Goal: Task Accomplishment & Management: Use online tool/utility

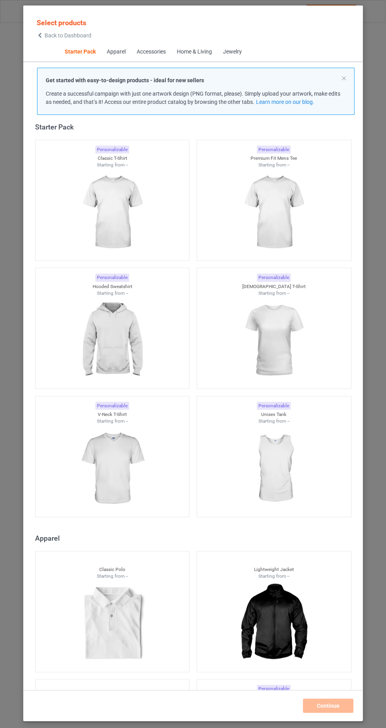
click at [144, 203] on img at bounding box center [112, 212] width 70 height 88
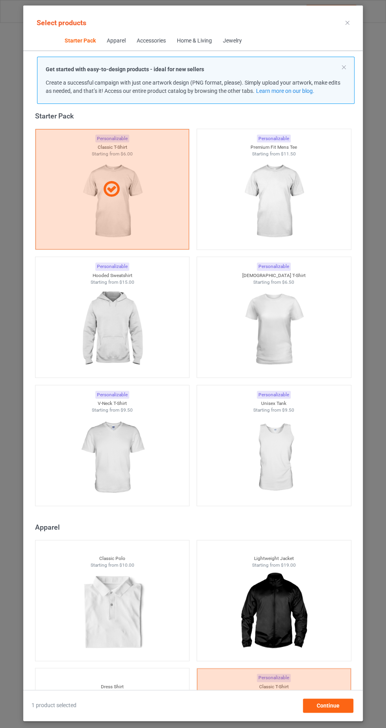
click at [271, 188] on img at bounding box center [273, 201] width 70 height 88
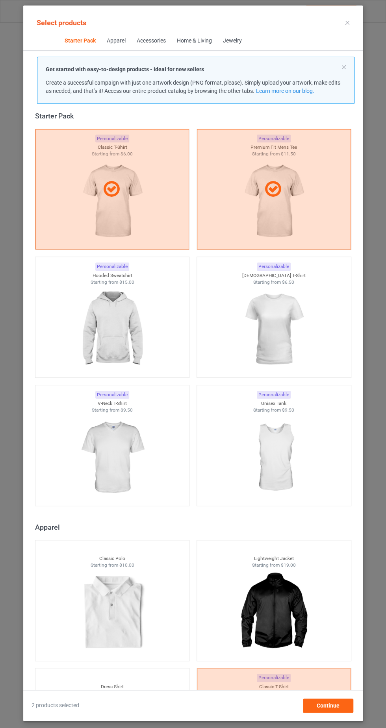
click at [130, 309] on img at bounding box center [112, 329] width 70 height 88
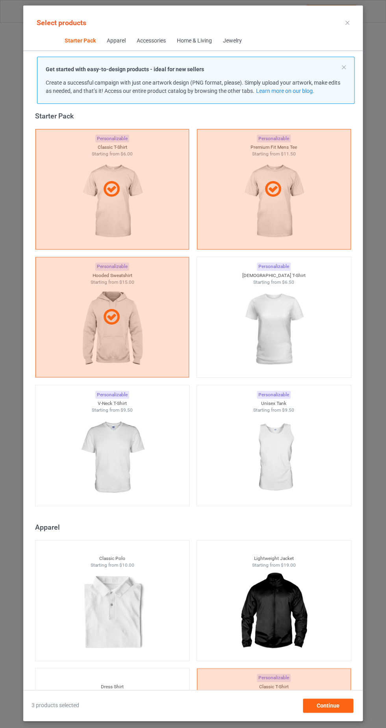
click at [264, 329] on img at bounding box center [273, 329] width 70 height 88
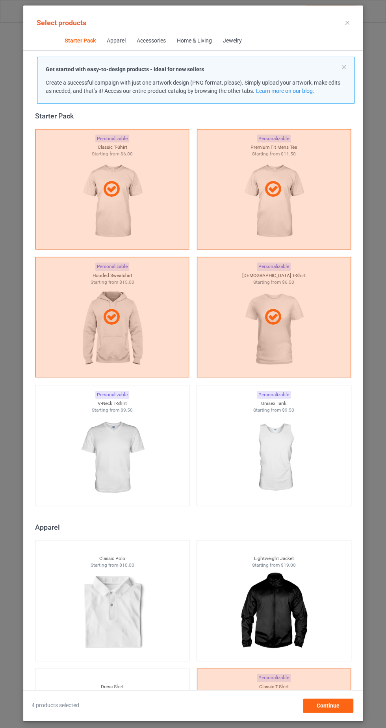
click at [128, 443] on img at bounding box center [112, 458] width 70 height 88
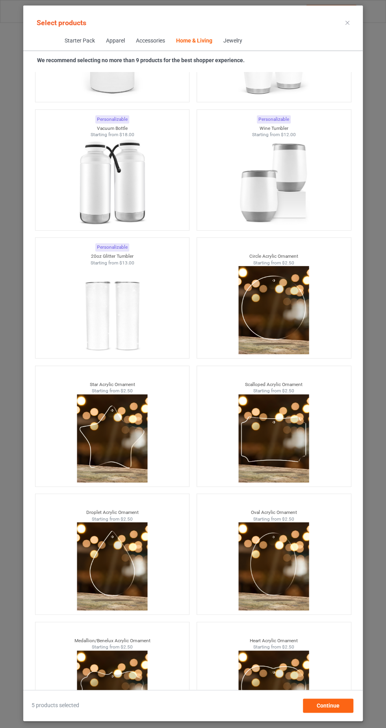
scroll to position [54, 0]
click at [342, 707] on div "Continue" at bounding box center [328, 706] width 50 height 14
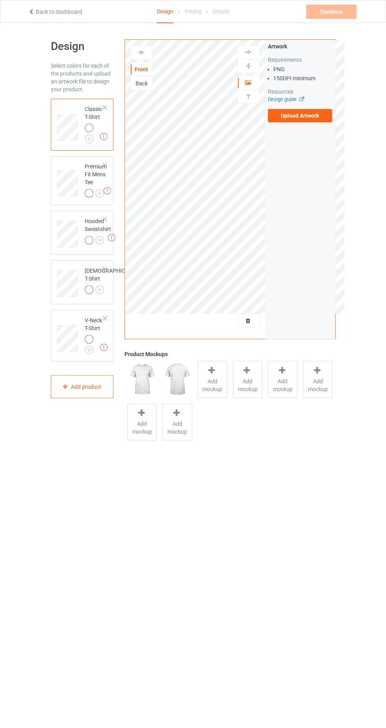
click at [309, 115] on label "Upload Artwork" at bounding box center [300, 115] width 65 height 13
click at [0, 0] on input "Upload Artwork" at bounding box center [0, 0] width 0 height 0
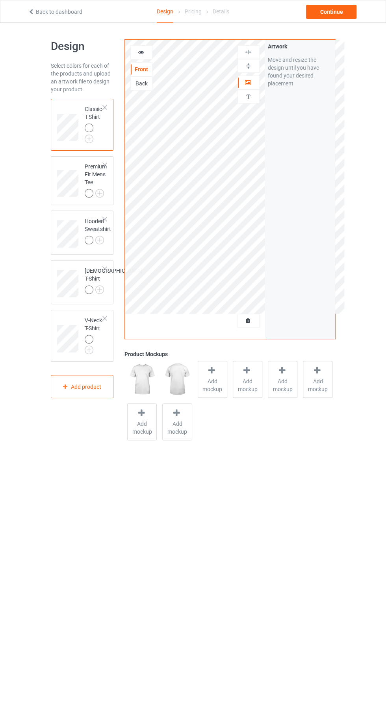
click at [140, 54] on icon at bounding box center [140, 51] width 7 height 6
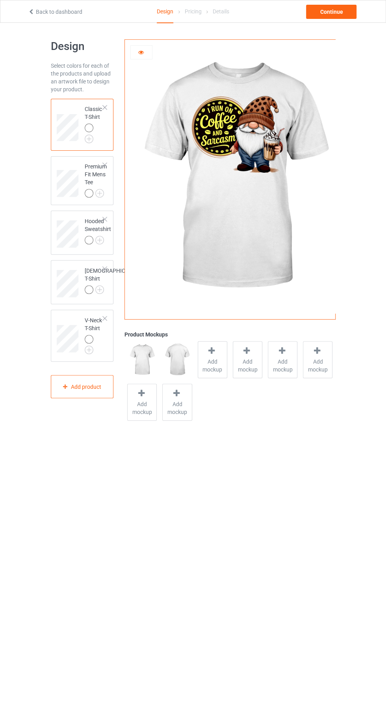
click at [139, 53] on icon at bounding box center [140, 51] width 7 height 6
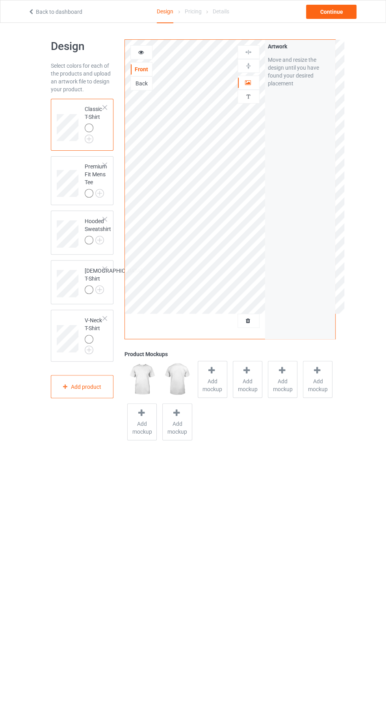
click at [249, 67] on img at bounding box center [247, 65] width 7 height 7
click at [247, 52] on img at bounding box center [247, 51] width 7 height 7
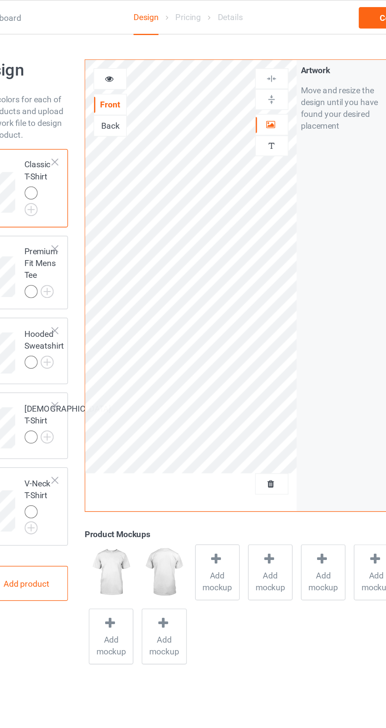
click at [251, 65] on img at bounding box center [247, 65] width 7 height 7
click at [247, 52] on img at bounding box center [247, 51] width 7 height 7
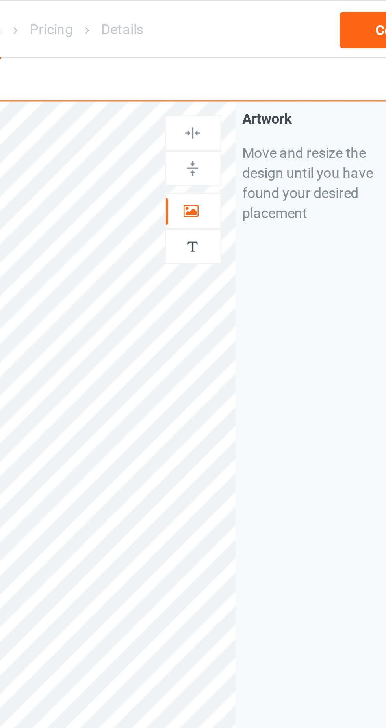
click at [249, 66] on img at bounding box center [247, 65] width 7 height 7
click at [247, 81] on icon at bounding box center [247, 82] width 7 height 6
click at [248, 65] on img at bounding box center [247, 65] width 7 height 7
click at [251, 52] on img at bounding box center [247, 51] width 7 height 7
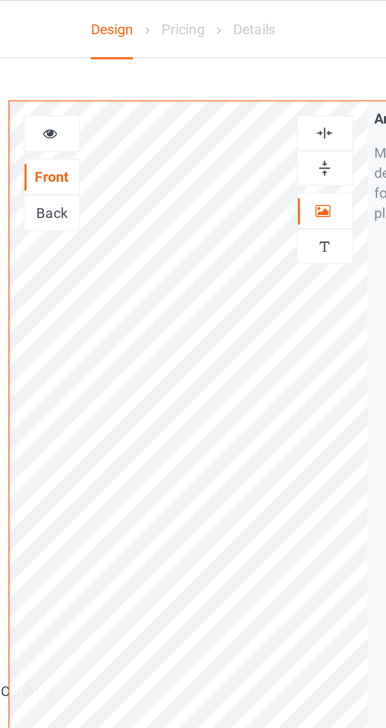
click at [143, 52] on icon at bounding box center [140, 51] width 7 height 6
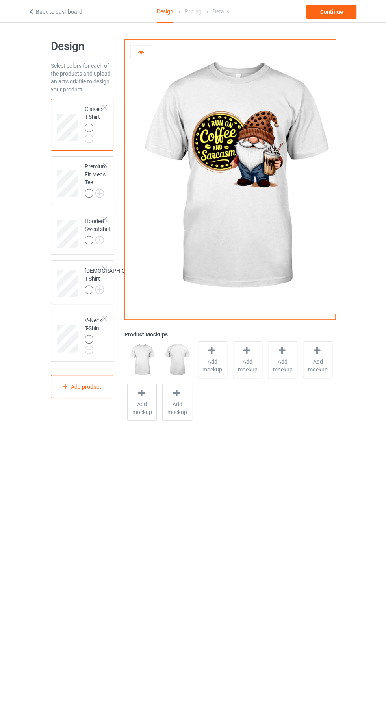
click at [214, 358] on span "Add mockup" at bounding box center [212, 366] width 29 height 16
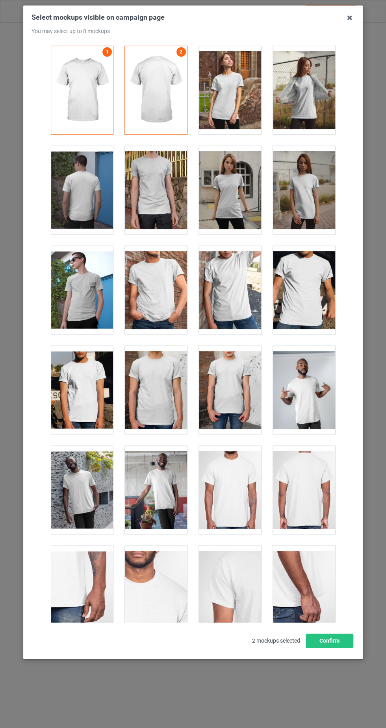
click at [226, 495] on div at bounding box center [230, 490] width 62 height 88
click at [329, 648] on button "Confirm" at bounding box center [329, 641] width 48 height 14
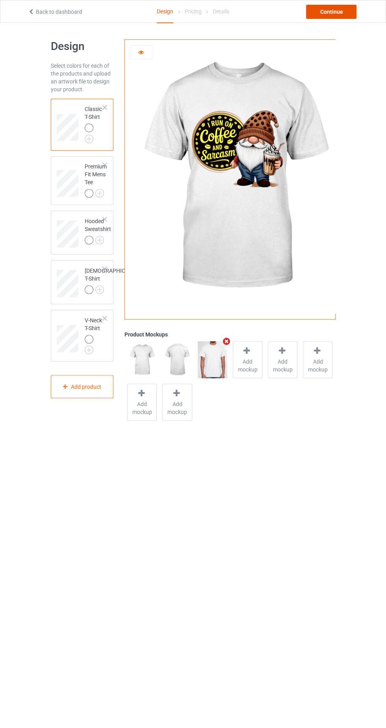
click at [337, 7] on div "Continue" at bounding box center [331, 12] width 50 height 14
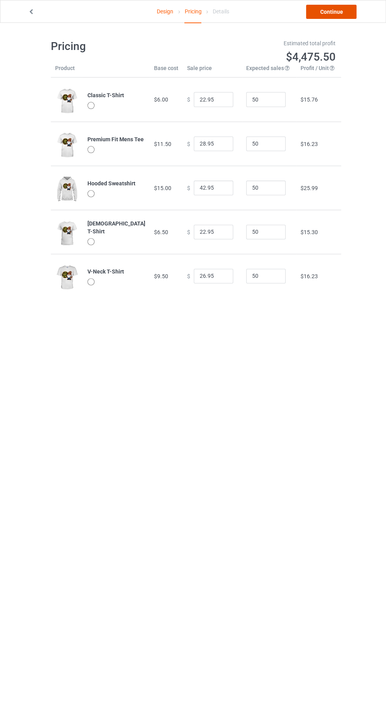
click at [333, 11] on link "Continue" at bounding box center [331, 12] width 50 height 14
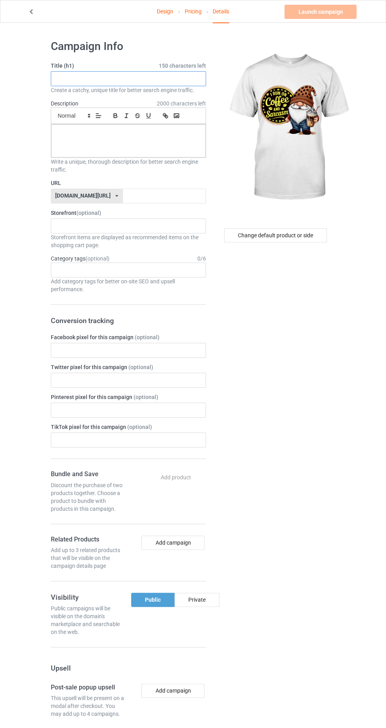
click at [159, 78] on input "text" at bounding box center [128, 78] width 155 height 15
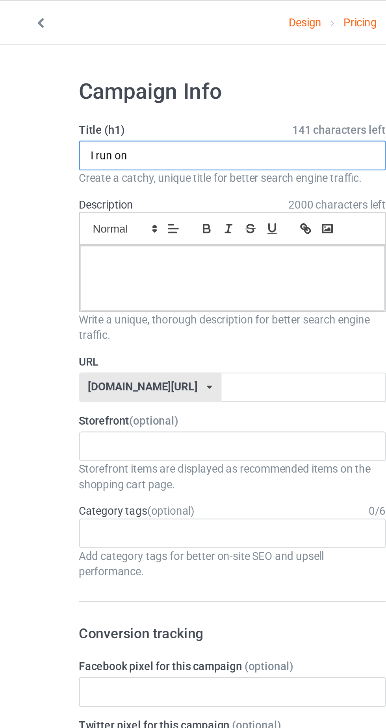
click at [120, 76] on input "I run on" at bounding box center [128, 78] width 155 height 15
click at [131, 78] on input "I run on coffee and" at bounding box center [128, 78] width 155 height 15
type input "I run on coffee and sarcasm"
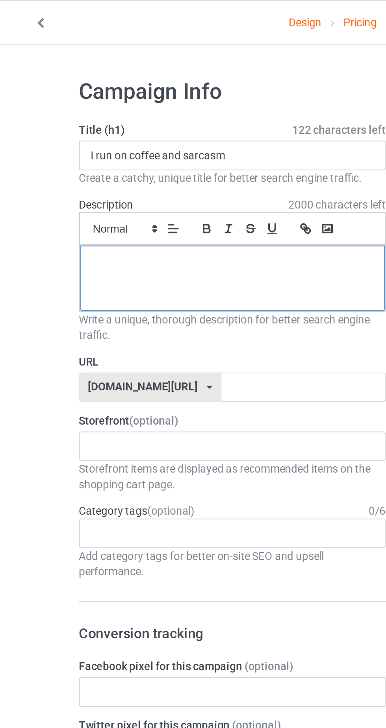
click at [87, 140] on div at bounding box center [128, 140] width 154 height 33
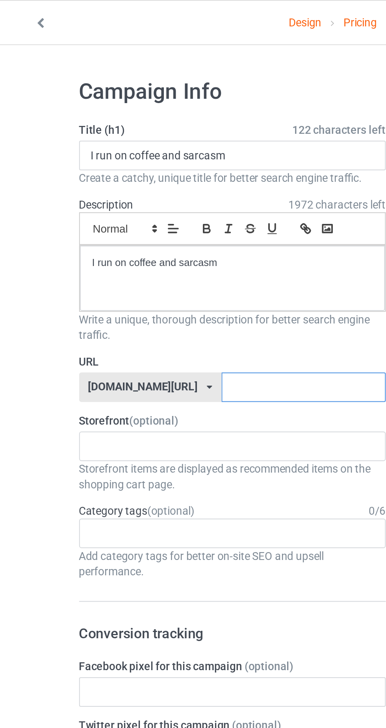
click at [123, 196] on input "text" at bounding box center [164, 196] width 83 height 15
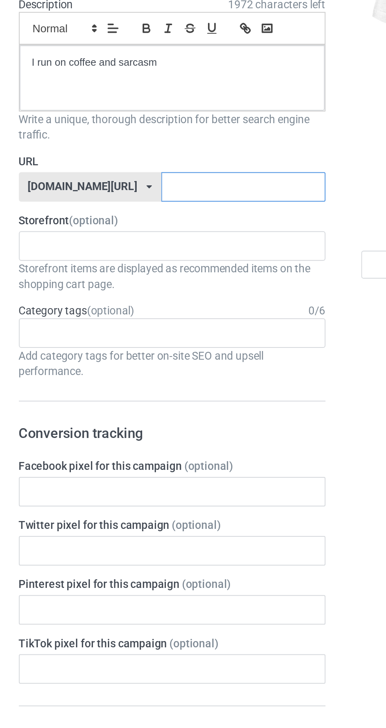
paste input "I run on coffee and sarcasm"
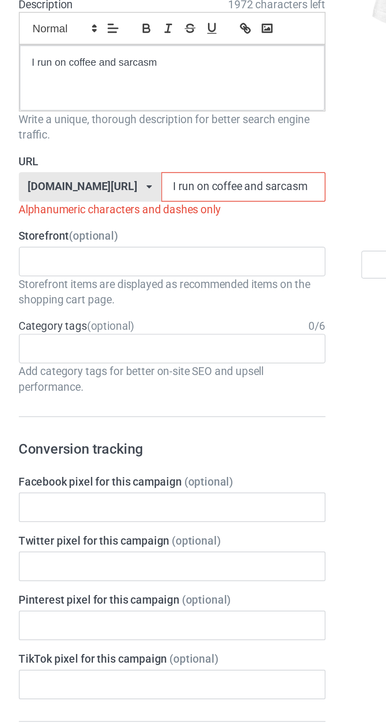
click at [123, 193] on input "I run on coffee and sarcasm" at bounding box center [164, 196] width 83 height 15
click at [123, 196] on input "I run on coffee and sarcasm" at bounding box center [164, 196] width 83 height 15
click at [123, 195] on input "Irun on coffee and sarcasm" at bounding box center [164, 196] width 83 height 15
click at [123, 193] on input "Irun on coffee and sarcasm" at bounding box center [164, 196] width 83 height 15
click at [123, 192] on input "Irun on coffee and sarcasm" at bounding box center [164, 196] width 83 height 15
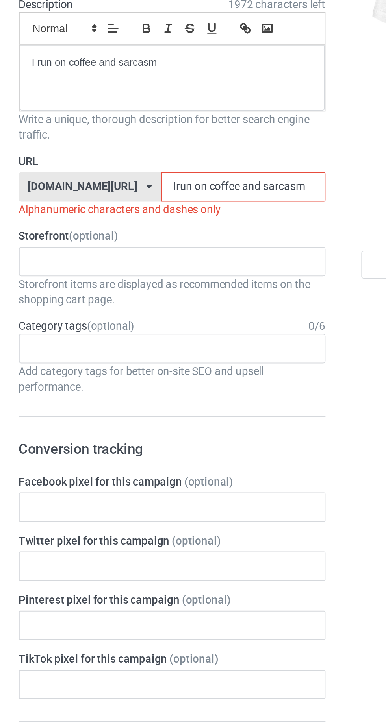
click at [123, 198] on input "Irun on coffee and sarcasm" at bounding box center [164, 196] width 83 height 15
click at [123, 192] on input "Irunon coffee and sarcasm" at bounding box center [164, 196] width 83 height 15
click at [124, 192] on input "Irunon coffee and sarcasm" at bounding box center [164, 196] width 83 height 15
click at [136, 193] on input "Irunoncoffee and sarcasm" at bounding box center [164, 196] width 83 height 15
click at [142, 196] on input "Irunoncoffee and sarcasm" at bounding box center [164, 196] width 83 height 15
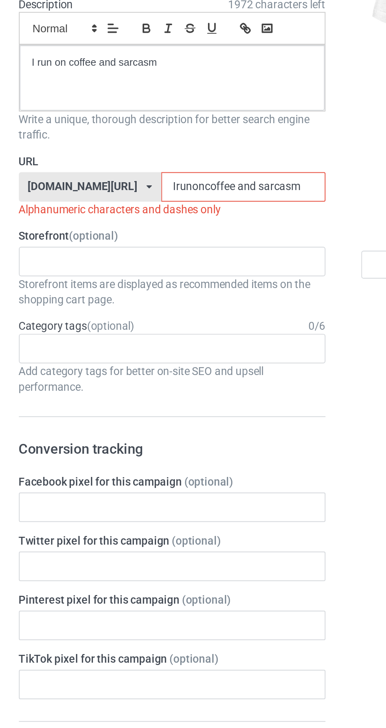
click at [136, 193] on input "Irunoncoffee and sarcasm" at bounding box center [164, 196] width 83 height 15
click at [146, 197] on input "Irunoncoffee and sarcasm" at bounding box center [164, 196] width 83 height 15
click at [149, 191] on input "Irunoncoffee and sarcasm" at bounding box center [164, 196] width 83 height 15
click at [140, 195] on input "Irunoncoffee andsarcasm" at bounding box center [164, 196] width 83 height 15
click at [135, 192] on input "Irunoncoffee andsarcasm" at bounding box center [164, 196] width 83 height 15
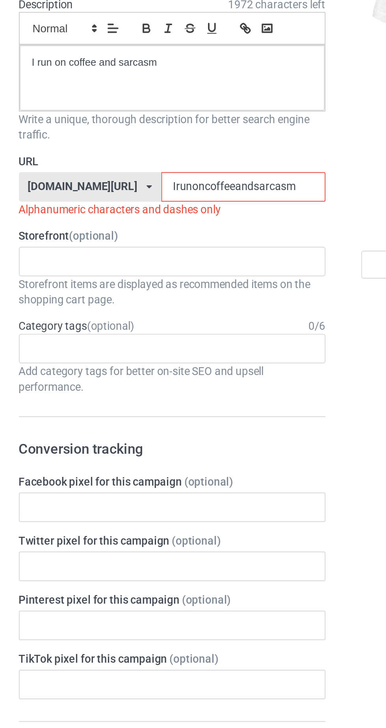
click at [184, 184] on label "URL" at bounding box center [128, 183] width 155 height 8
click at [177, 196] on input "Irunoncoffeeandsarcasm" at bounding box center [164, 196] width 83 height 15
type input "Irunoncoffeeandsarcasm"
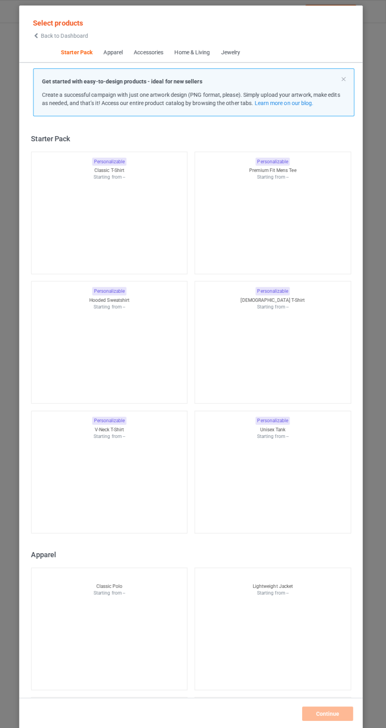
scroll to position [10, 0]
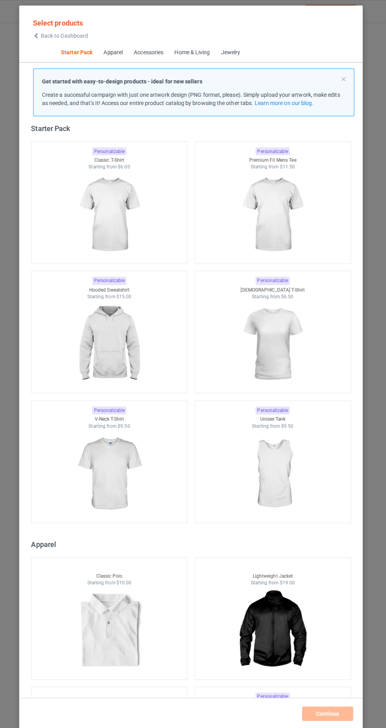
click at [109, 225] on img at bounding box center [112, 212] width 70 height 88
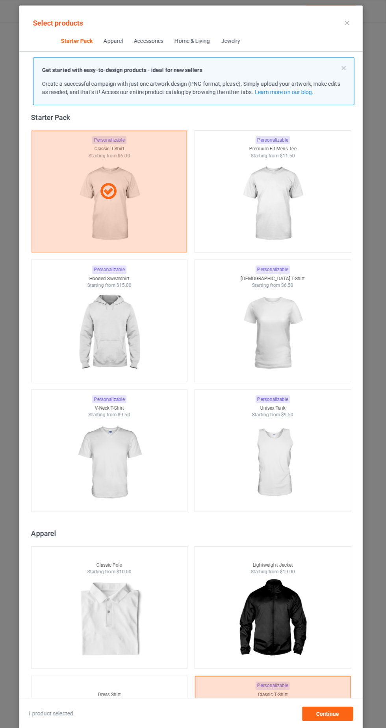
click at [281, 200] on img at bounding box center [273, 201] width 70 height 88
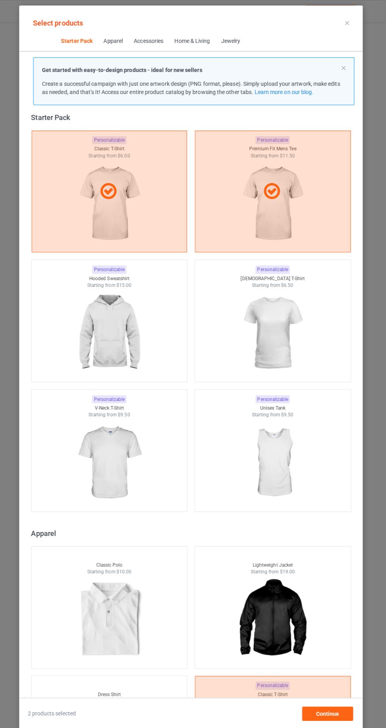
click at [120, 328] on img at bounding box center [112, 329] width 70 height 88
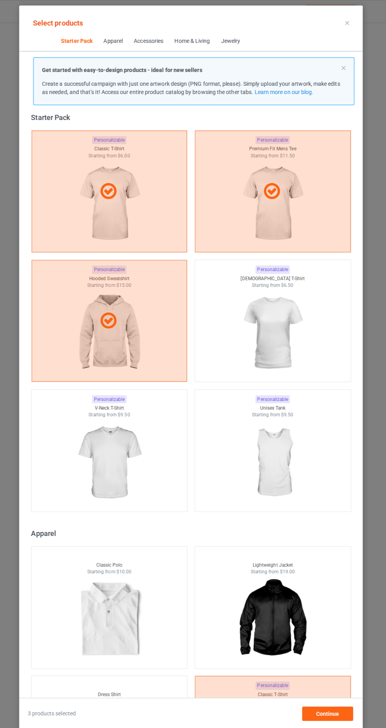
click at [292, 323] on img at bounding box center [273, 329] width 70 height 88
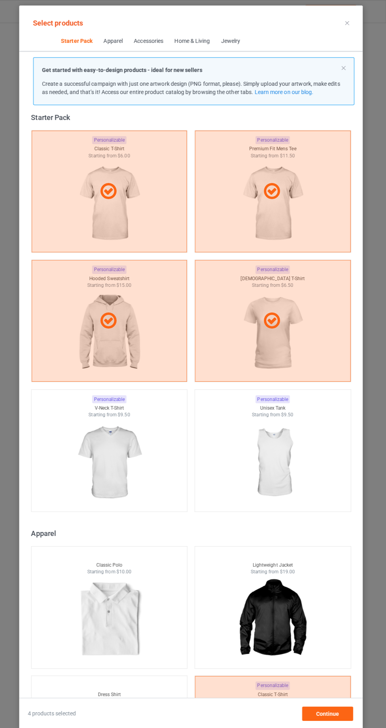
click at [120, 457] on img at bounding box center [112, 458] width 70 height 88
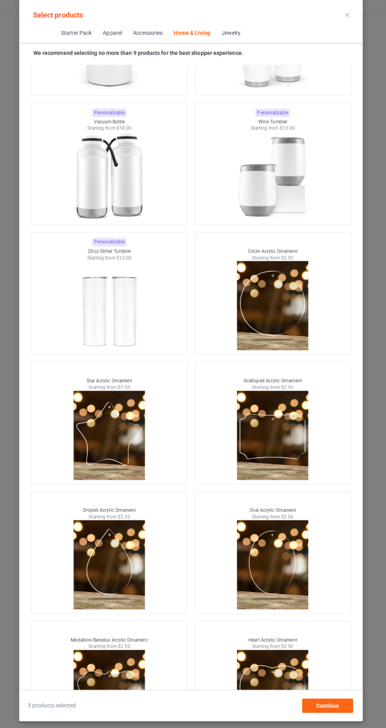
scroll to position [54, 0]
click at [333, 704] on span "Continue" at bounding box center [327, 705] width 23 height 6
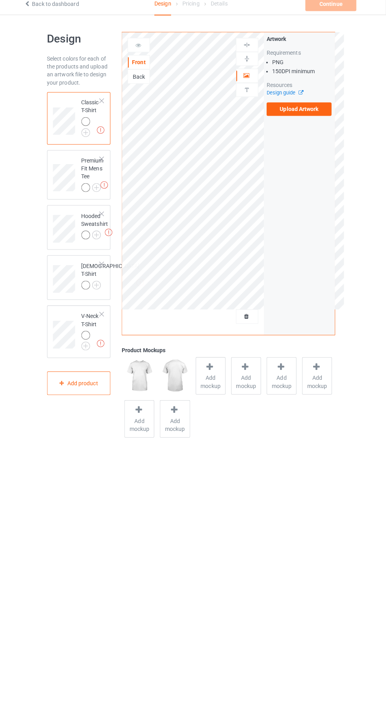
click at [0, 0] on img at bounding box center [0, 0] width 0 height 0
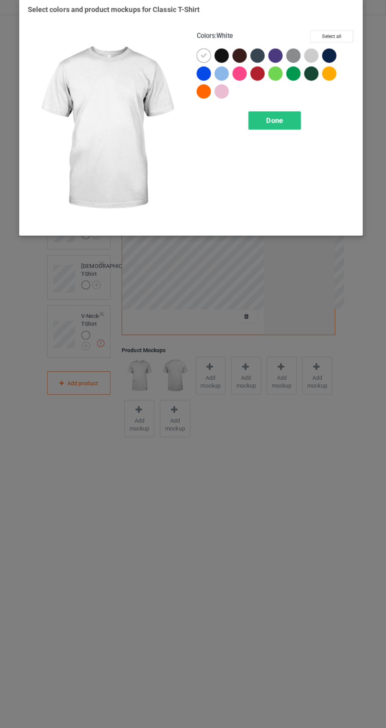
click at [227, 58] on div at bounding box center [223, 63] width 14 height 14
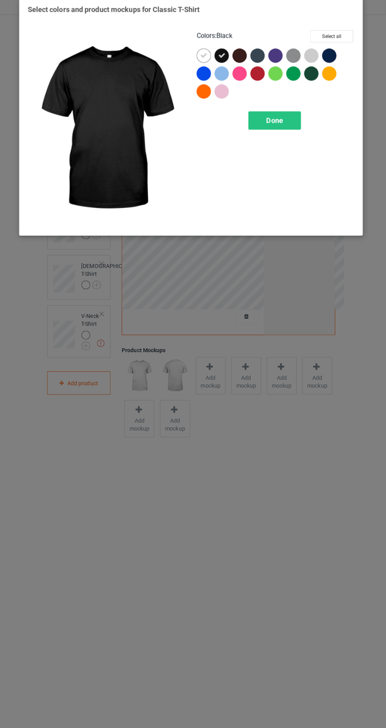
click at [205, 63] on icon at bounding box center [205, 62] width 7 height 7
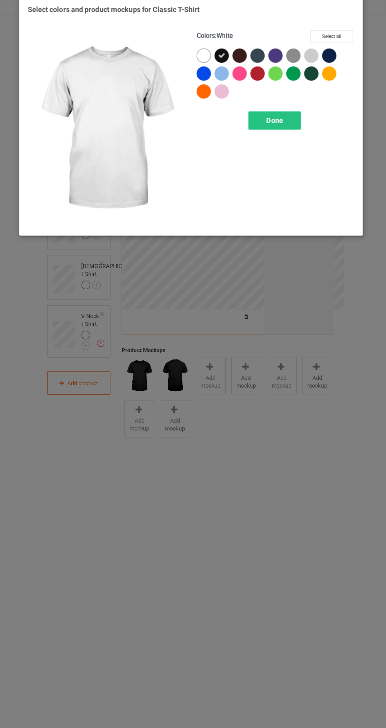
click at [286, 121] on div "Done" at bounding box center [276, 127] width 52 height 18
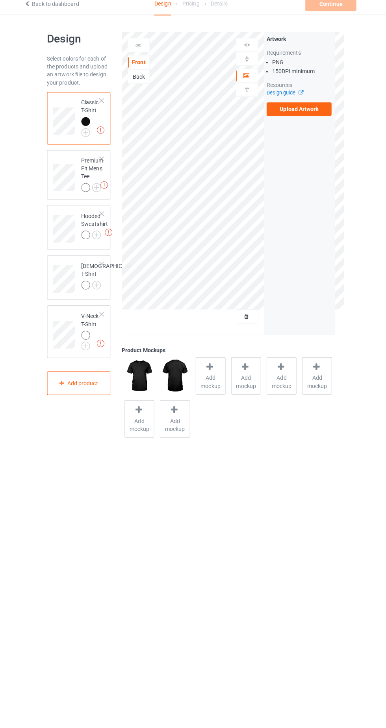
click at [88, 126] on div at bounding box center [89, 128] width 9 height 9
click at [93, 199] on div at bounding box center [90, 194] width 11 height 11
click at [94, 194] on div at bounding box center [90, 194] width 11 height 11
click at [91, 195] on div at bounding box center [89, 193] width 9 height 9
click at [87, 193] on div at bounding box center [89, 193] width 9 height 9
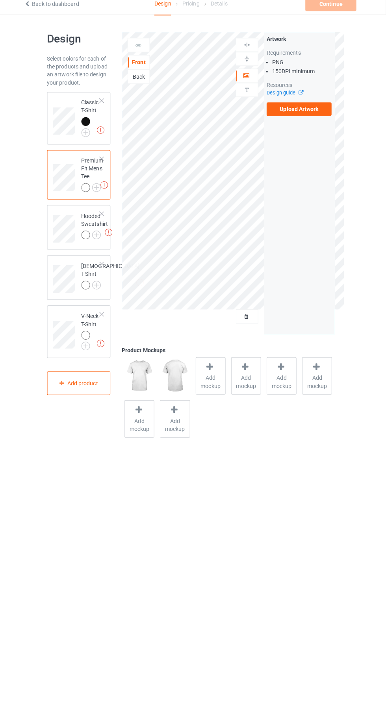
click at [0, 0] on img at bounding box center [0, 0] width 0 height 0
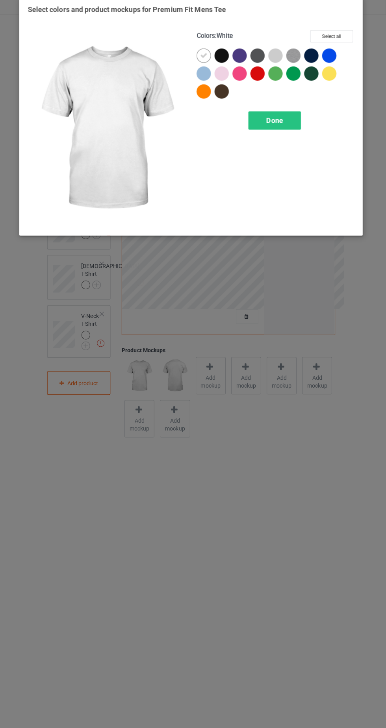
click at [223, 60] on div at bounding box center [223, 63] width 14 height 14
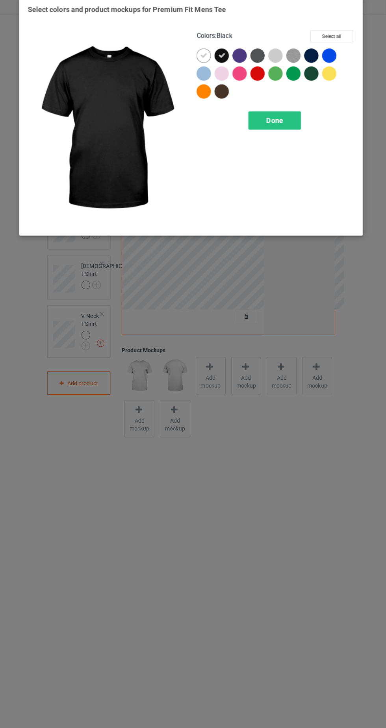
click at [205, 62] on icon at bounding box center [205, 62] width 7 height 7
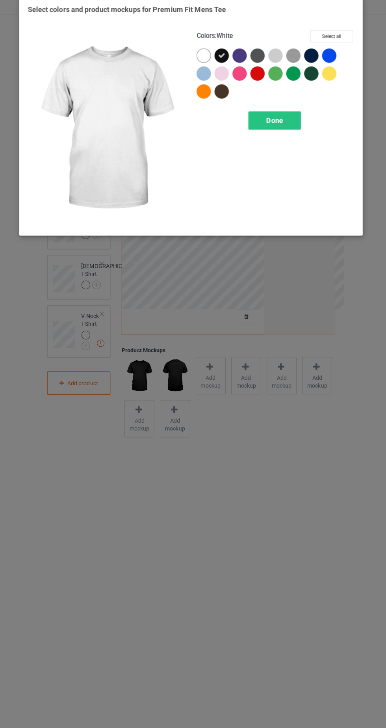
click at [285, 125] on div "Done" at bounding box center [276, 127] width 52 height 18
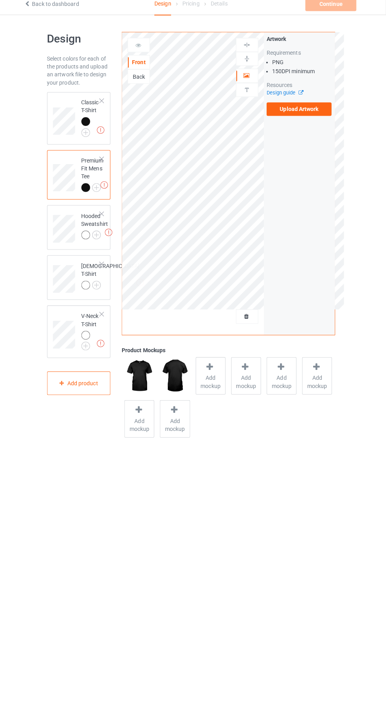
click at [89, 192] on div at bounding box center [89, 193] width 9 height 9
click at [0, 0] on img at bounding box center [0, 0] width 0 height 0
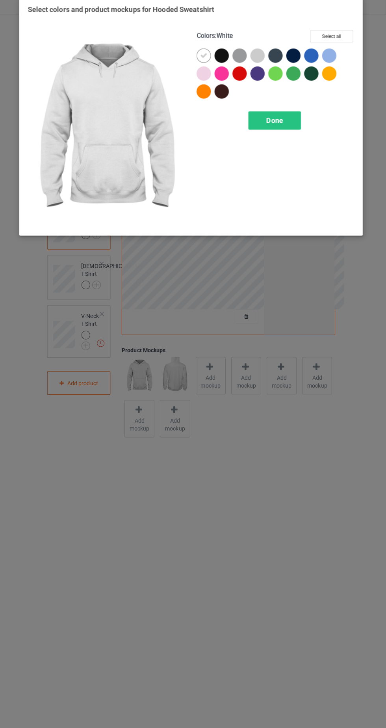
click at [229, 67] on div at bounding box center [225, 65] width 18 height 18
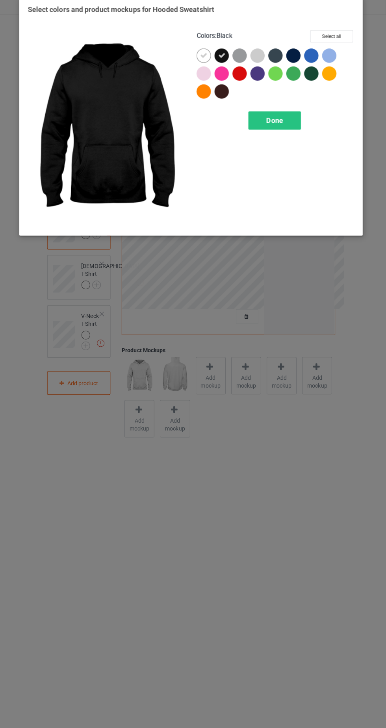
click at [204, 61] on icon at bounding box center [205, 62] width 7 height 7
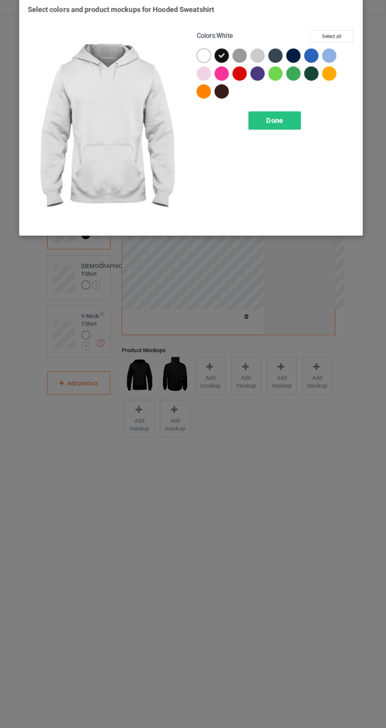
click at [223, 62] on icon at bounding box center [223, 62] width 7 height 7
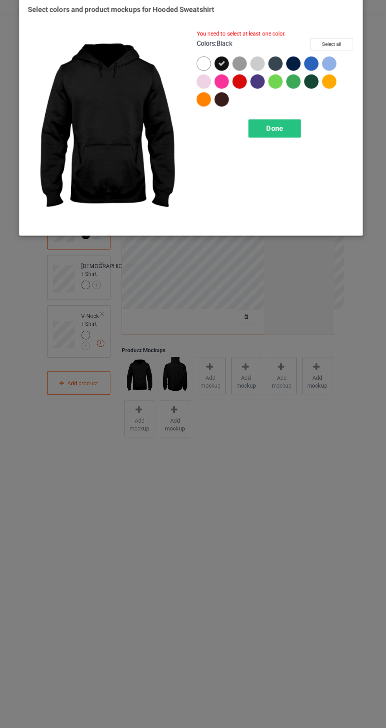
click at [279, 133] on span "Done" at bounding box center [275, 135] width 17 height 8
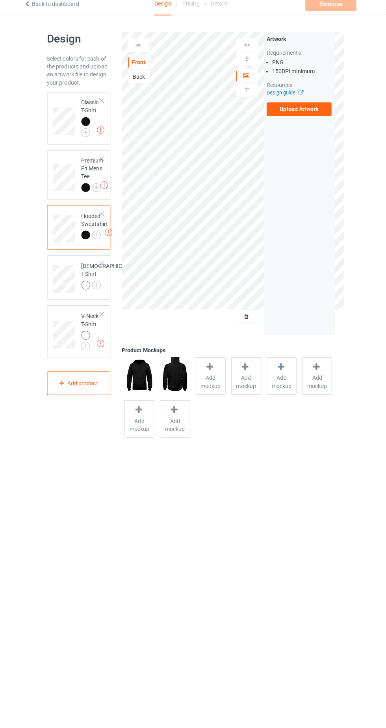
click at [0, 0] on img at bounding box center [0, 0] width 0 height 0
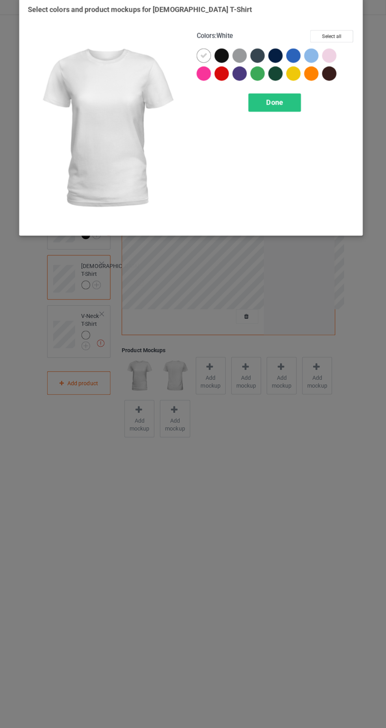
click at [218, 68] on div at bounding box center [225, 65] width 18 height 18
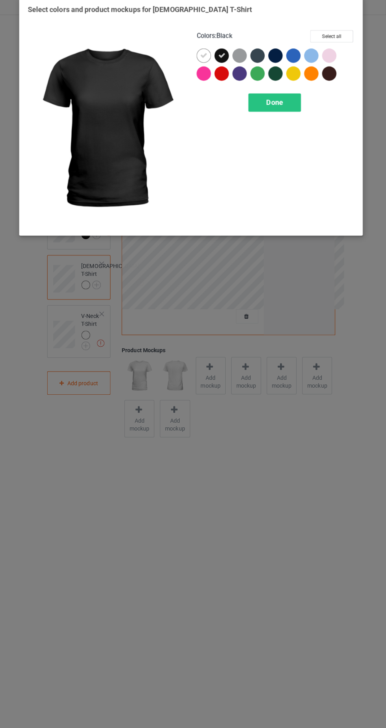
click at [204, 62] on icon at bounding box center [205, 62] width 7 height 7
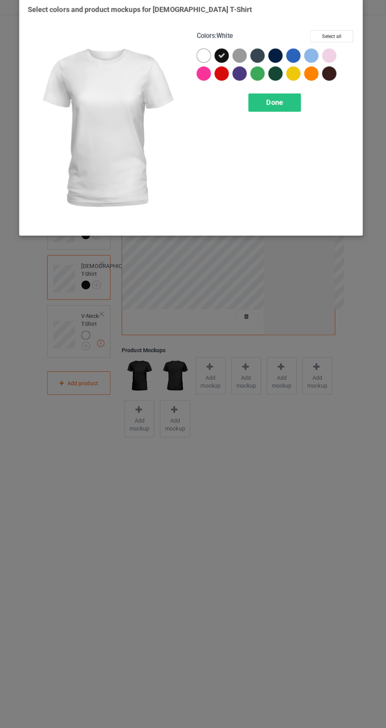
click at [223, 61] on icon at bounding box center [223, 62] width 7 height 7
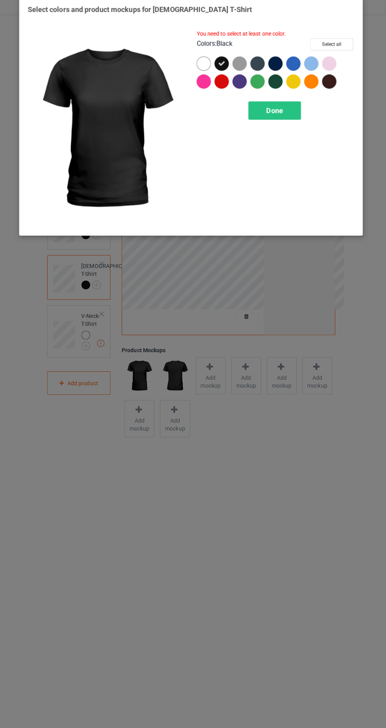
click at [286, 114] on div "Done" at bounding box center [276, 117] width 52 height 18
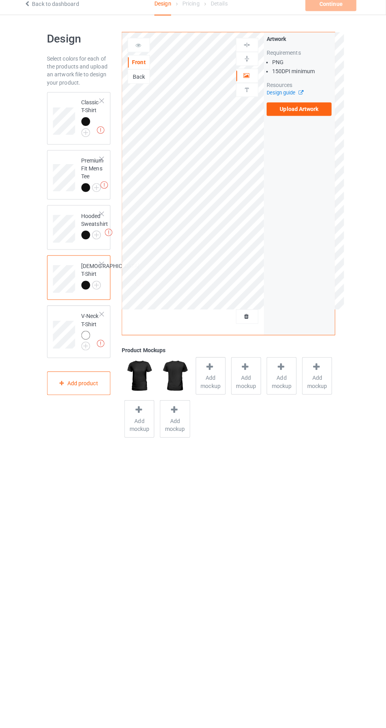
click at [0, 0] on img at bounding box center [0, 0] width 0 height 0
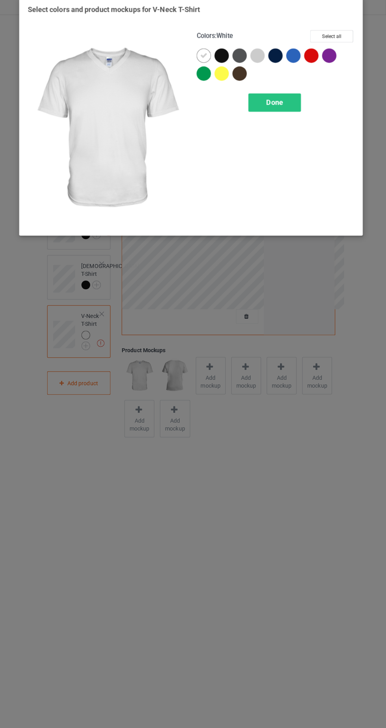
click at [225, 62] on div at bounding box center [223, 63] width 14 height 14
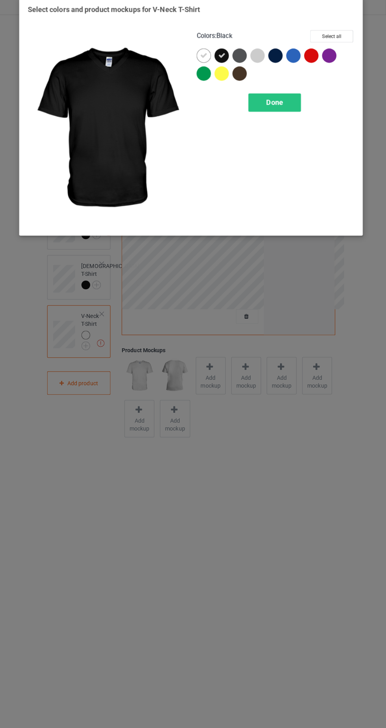
click at [203, 61] on icon at bounding box center [205, 62] width 7 height 7
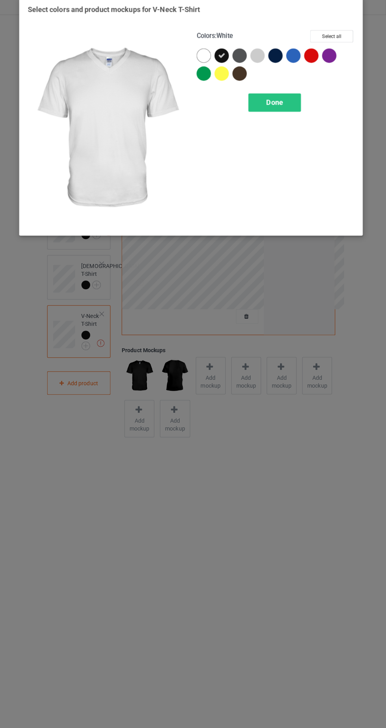
click at [225, 61] on icon at bounding box center [223, 62] width 7 height 7
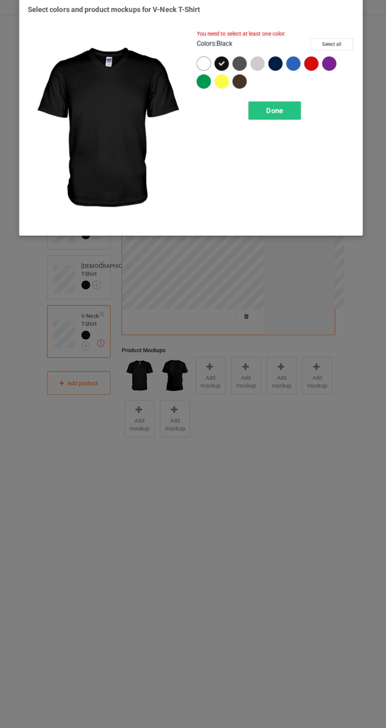
click at [286, 109] on div "Done" at bounding box center [276, 117] width 52 height 18
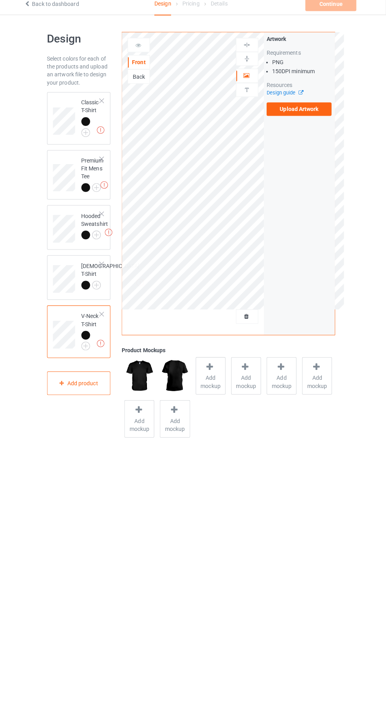
click at [88, 128] on div at bounding box center [89, 128] width 9 height 9
click at [324, 114] on label "Upload Artwork" at bounding box center [300, 115] width 65 height 13
click at [0, 0] on input "Upload Artwork" at bounding box center [0, 0] width 0 height 0
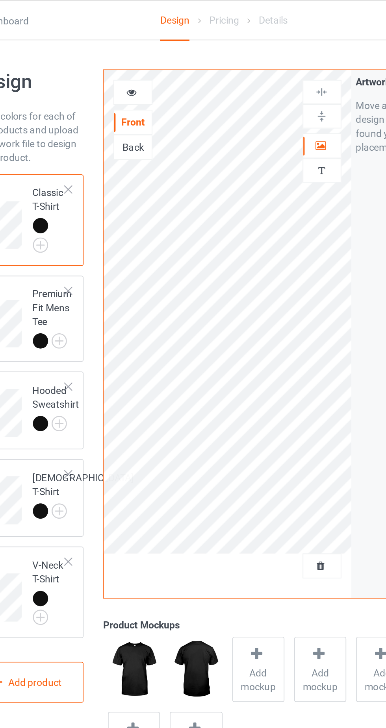
click at [137, 53] on icon at bounding box center [140, 51] width 7 height 6
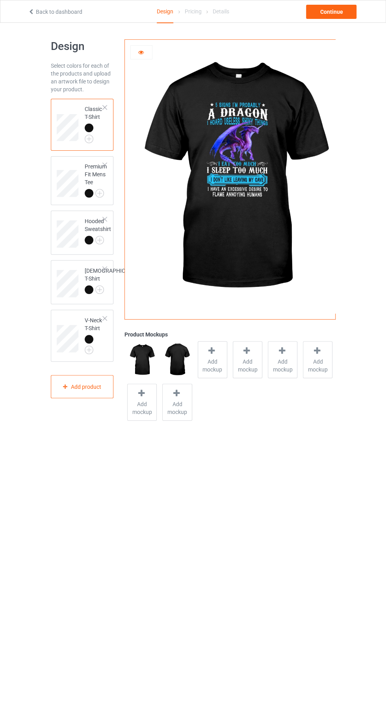
click at [140, 52] on icon at bounding box center [140, 51] width 7 height 6
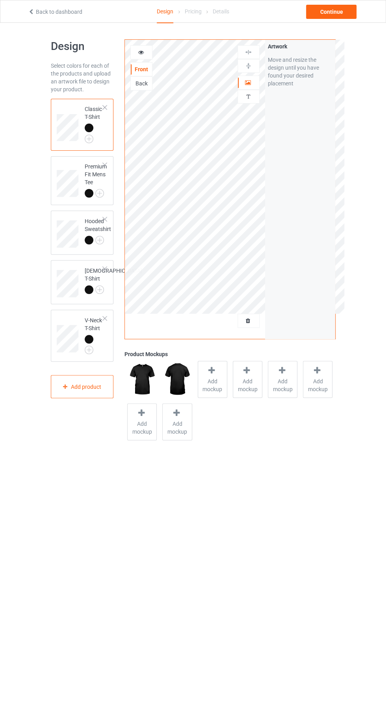
click at [250, 90] on div "Personalized text" at bounding box center [248, 97] width 22 height 14
click at [249, 80] on icon at bounding box center [247, 82] width 7 height 6
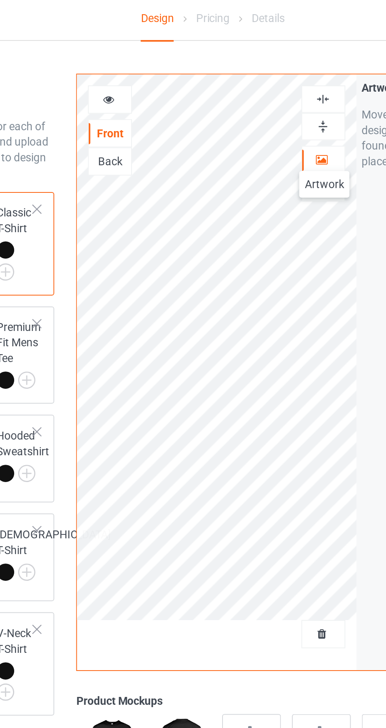
click at [251, 64] on img at bounding box center [247, 65] width 7 height 7
click at [253, 48] on div at bounding box center [248, 51] width 21 height 7
click at [254, 63] on div at bounding box center [248, 65] width 21 height 7
click at [249, 51] on img at bounding box center [247, 51] width 7 height 7
click at [139, 51] on icon at bounding box center [140, 51] width 7 height 6
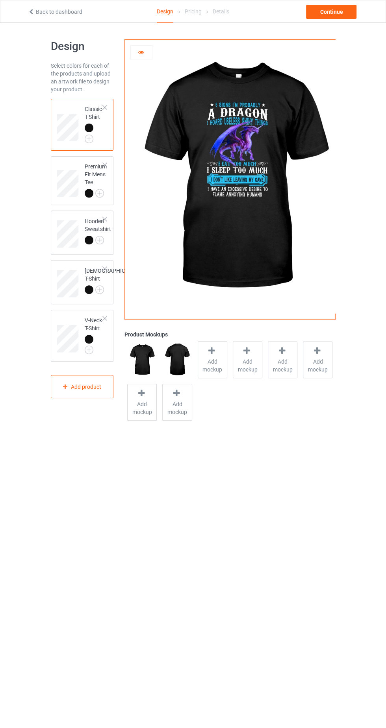
scroll to position [2, 0]
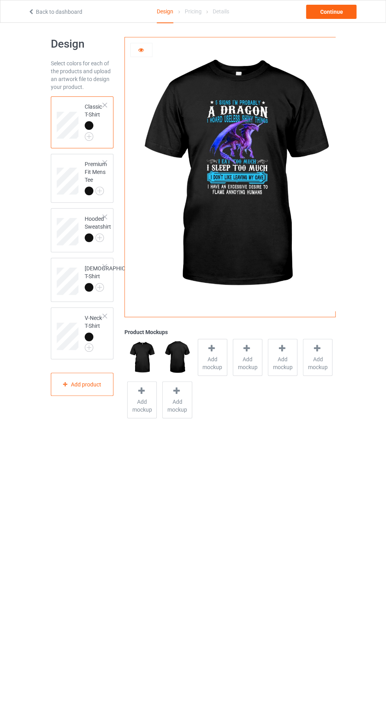
click at [213, 353] on div at bounding box center [212, 349] width 11 height 11
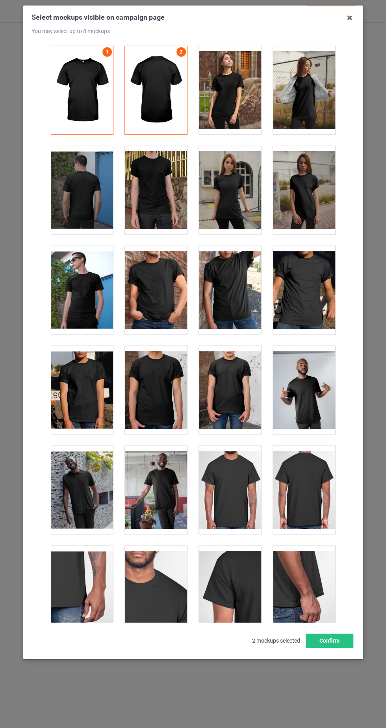
click at [242, 492] on div at bounding box center [230, 490] width 62 height 88
click at [322, 648] on button "Confirm" at bounding box center [329, 641] width 48 height 14
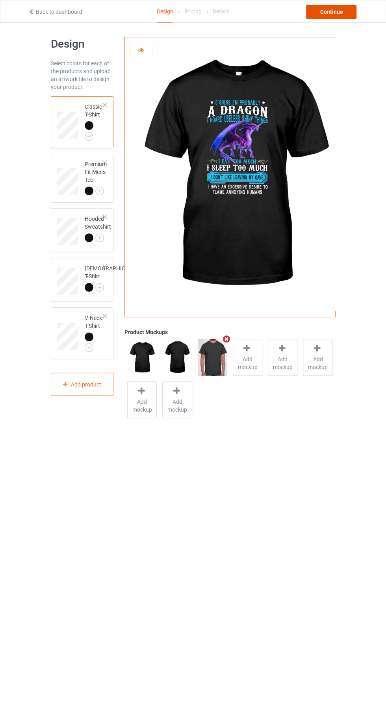
click at [355, 11] on div "Continue" at bounding box center [331, 12] width 50 height 14
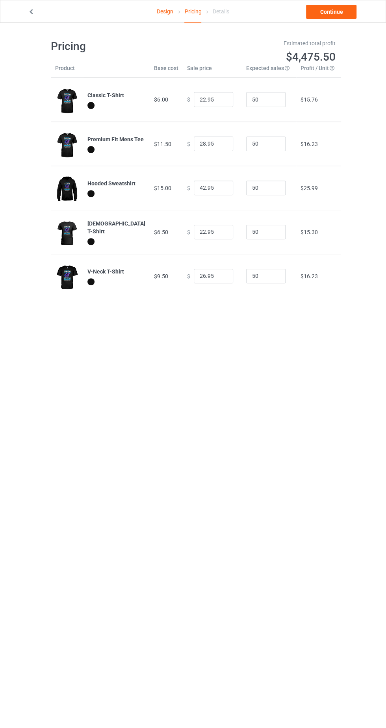
click at [353, 15] on link "Continue" at bounding box center [331, 12] width 50 height 14
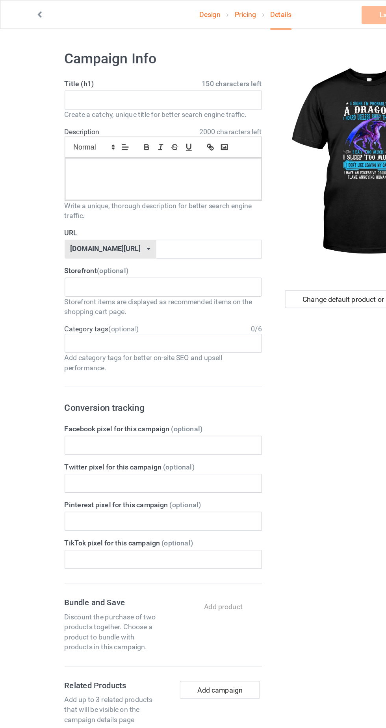
click at [164, 8] on link "Design" at bounding box center [165, 11] width 17 height 22
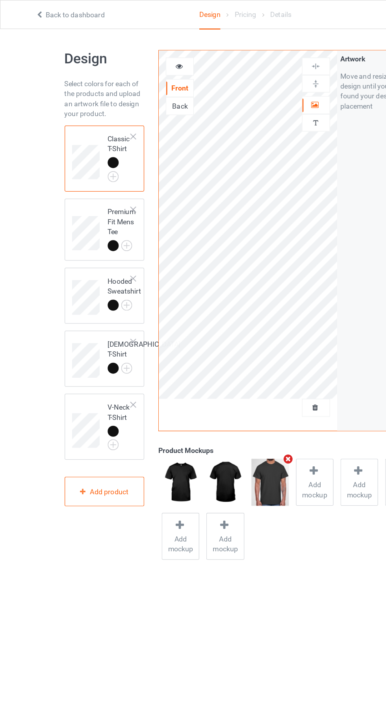
click at [62, 9] on link "Back to dashboard" at bounding box center [55, 12] width 54 height 6
